Goal: Check status: Check status

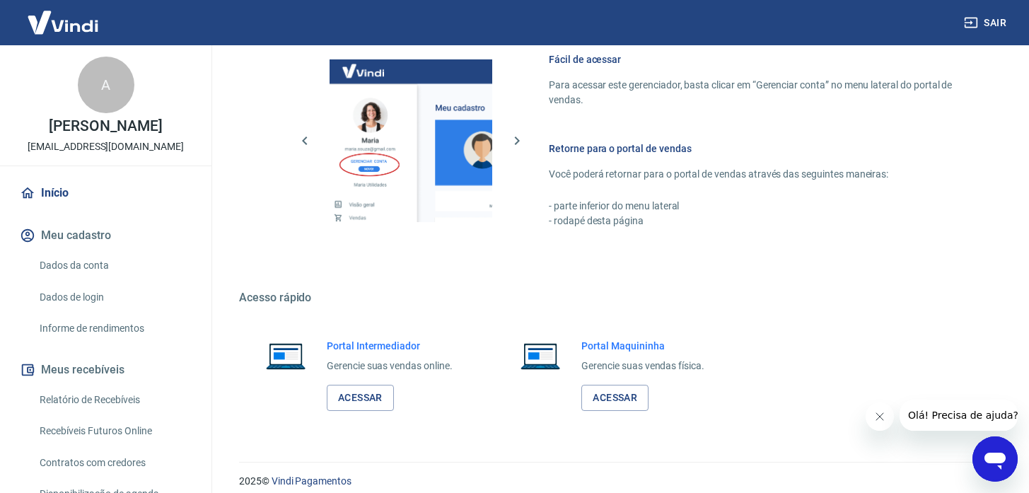
scroll to position [637, 0]
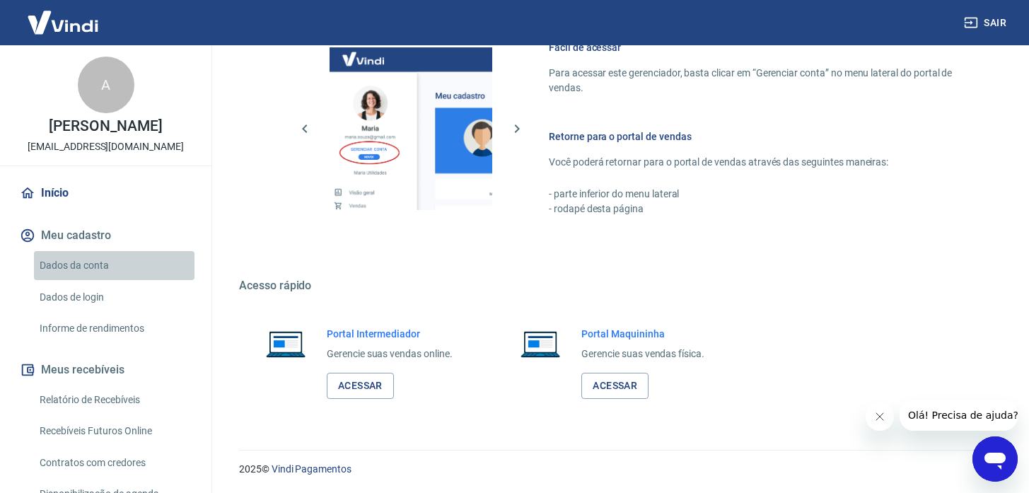
click at [134, 265] on link "Dados da conta" at bounding box center [114, 265] width 161 height 29
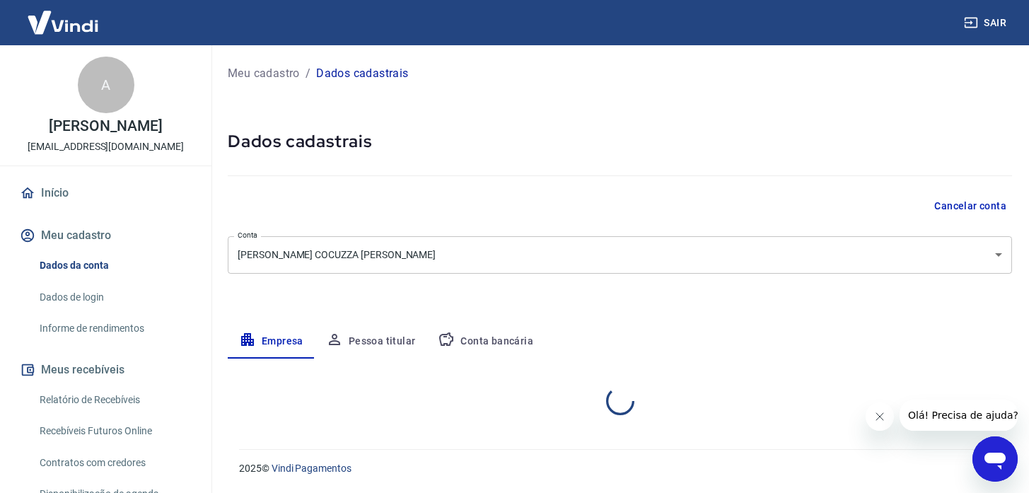
select select "SP"
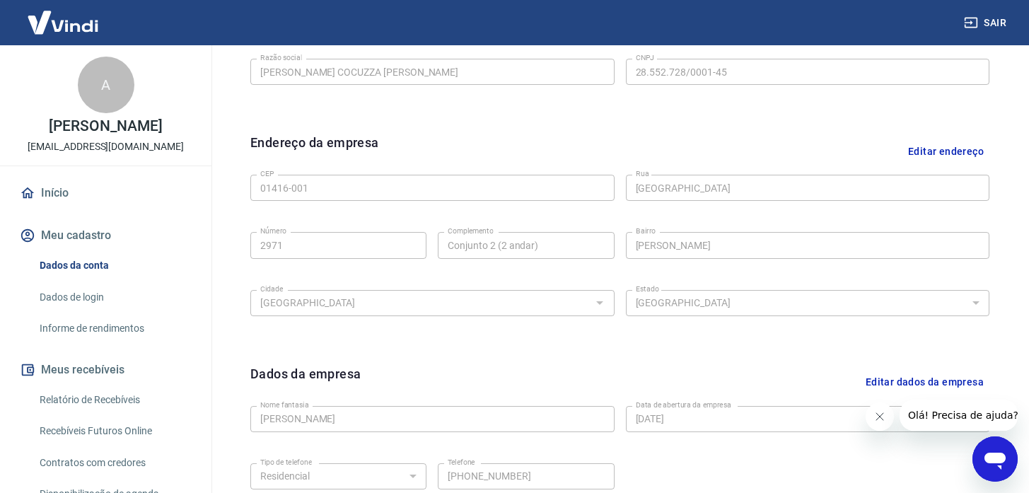
scroll to position [83, 0]
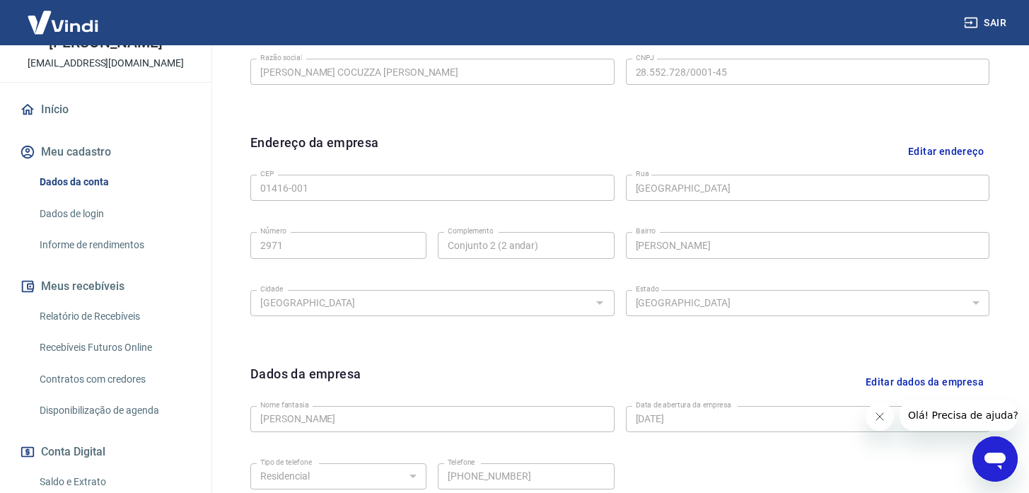
click at [137, 300] on button "Meus recebíveis" at bounding box center [106, 286] width 178 height 31
click at [137, 320] on link "Relatório de Recebíveis" at bounding box center [114, 316] width 161 height 29
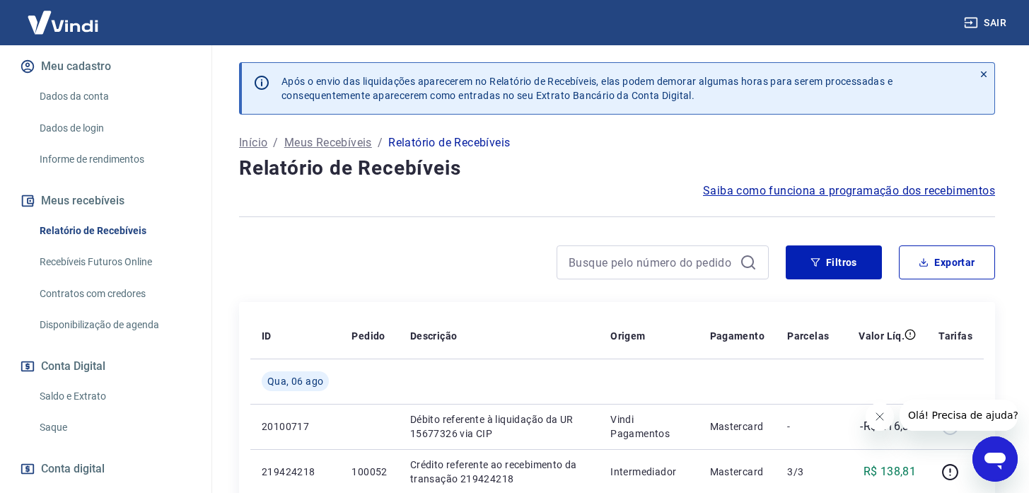
scroll to position [188, 0]
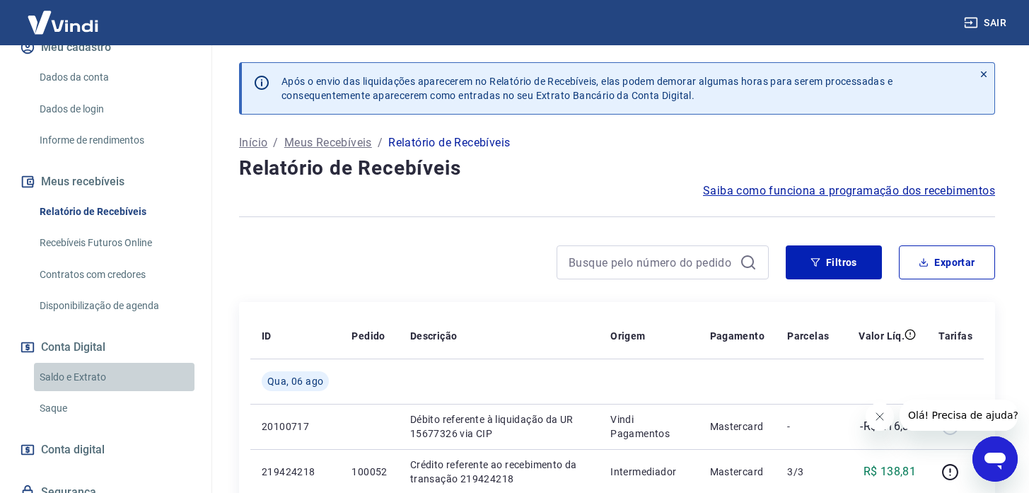
click at [112, 373] on link "Saldo e Extrato" at bounding box center [114, 377] width 161 height 29
